Goal: Task Accomplishment & Management: Manage account settings

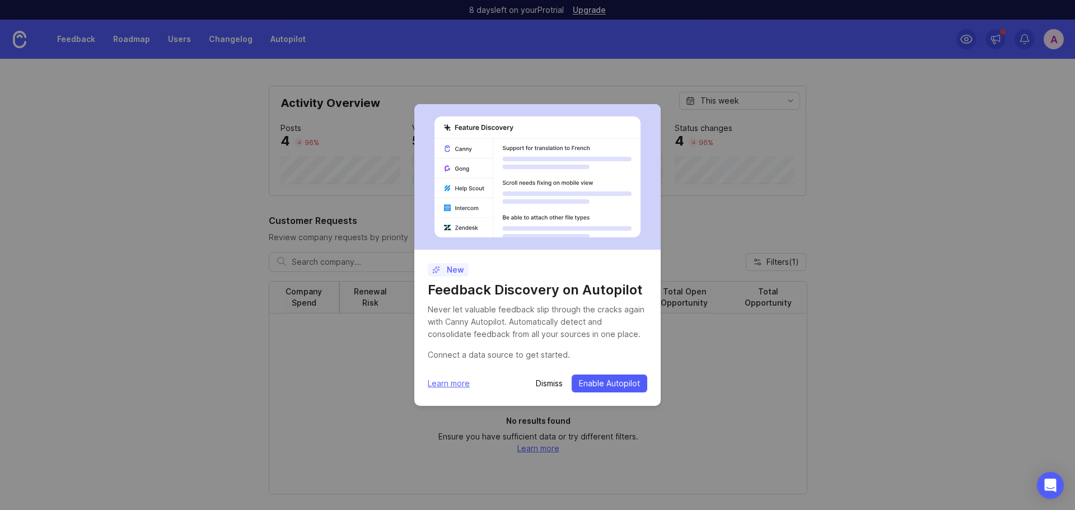
click at [551, 382] on p "Dismiss" at bounding box center [549, 383] width 27 height 11
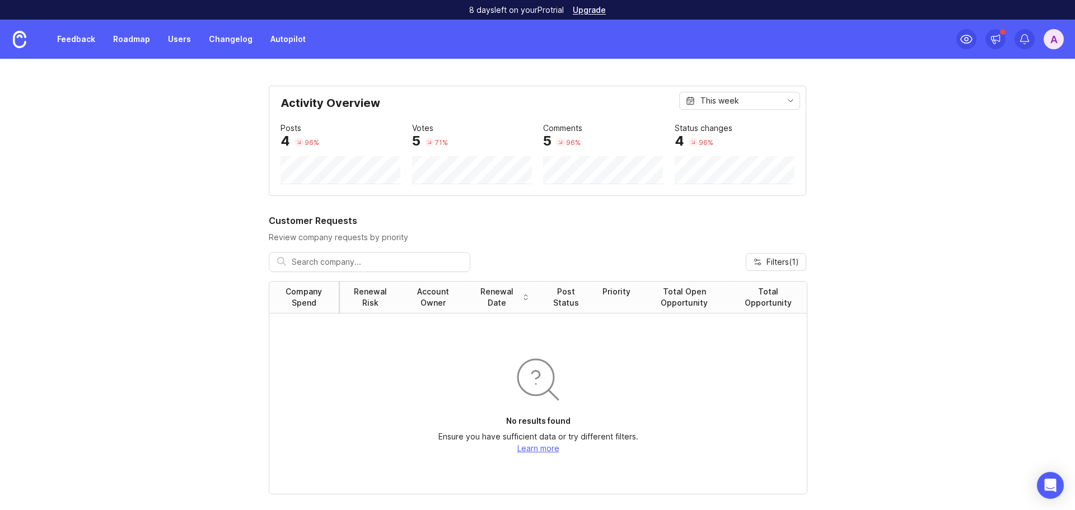
click at [83, 37] on link "Feedback" at bounding box center [75, 39] width 51 height 20
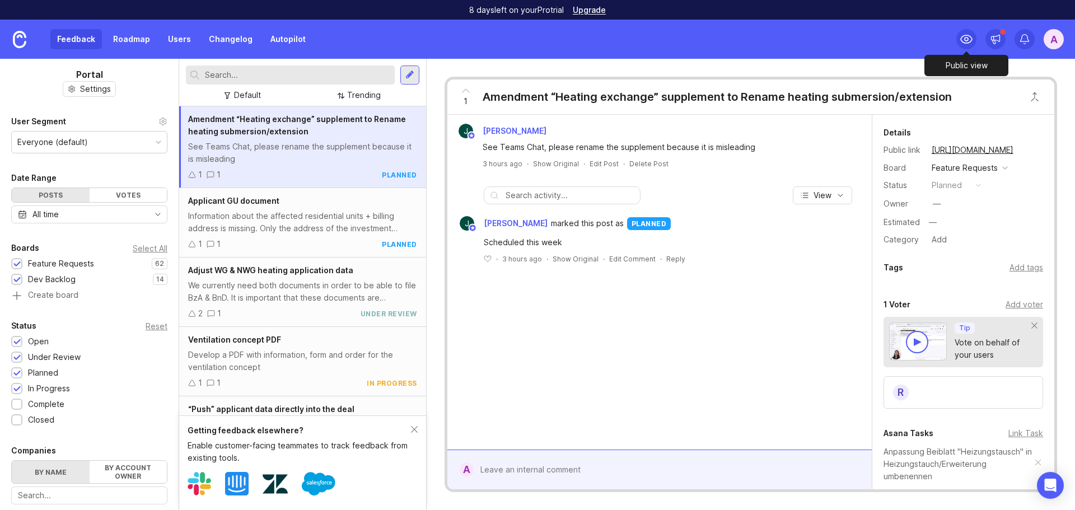
click at [962, 36] on icon at bounding box center [965, 38] width 13 height 13
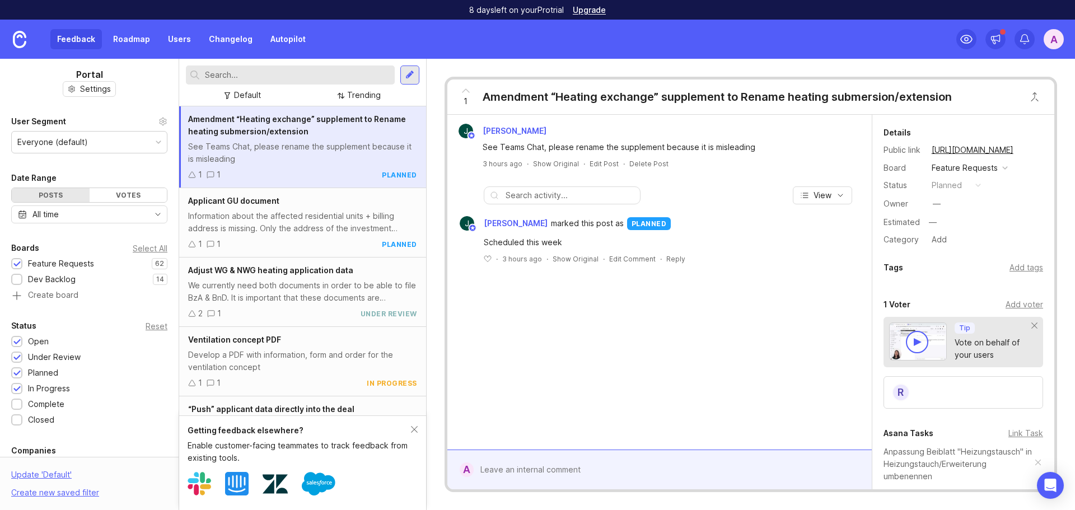
click at [1024, 149] on button "copy icon" at bounding box center [1025, 150] width 16 height 16
